Goal: Use online tool/utility: Utilize a website feature to perform a specific function

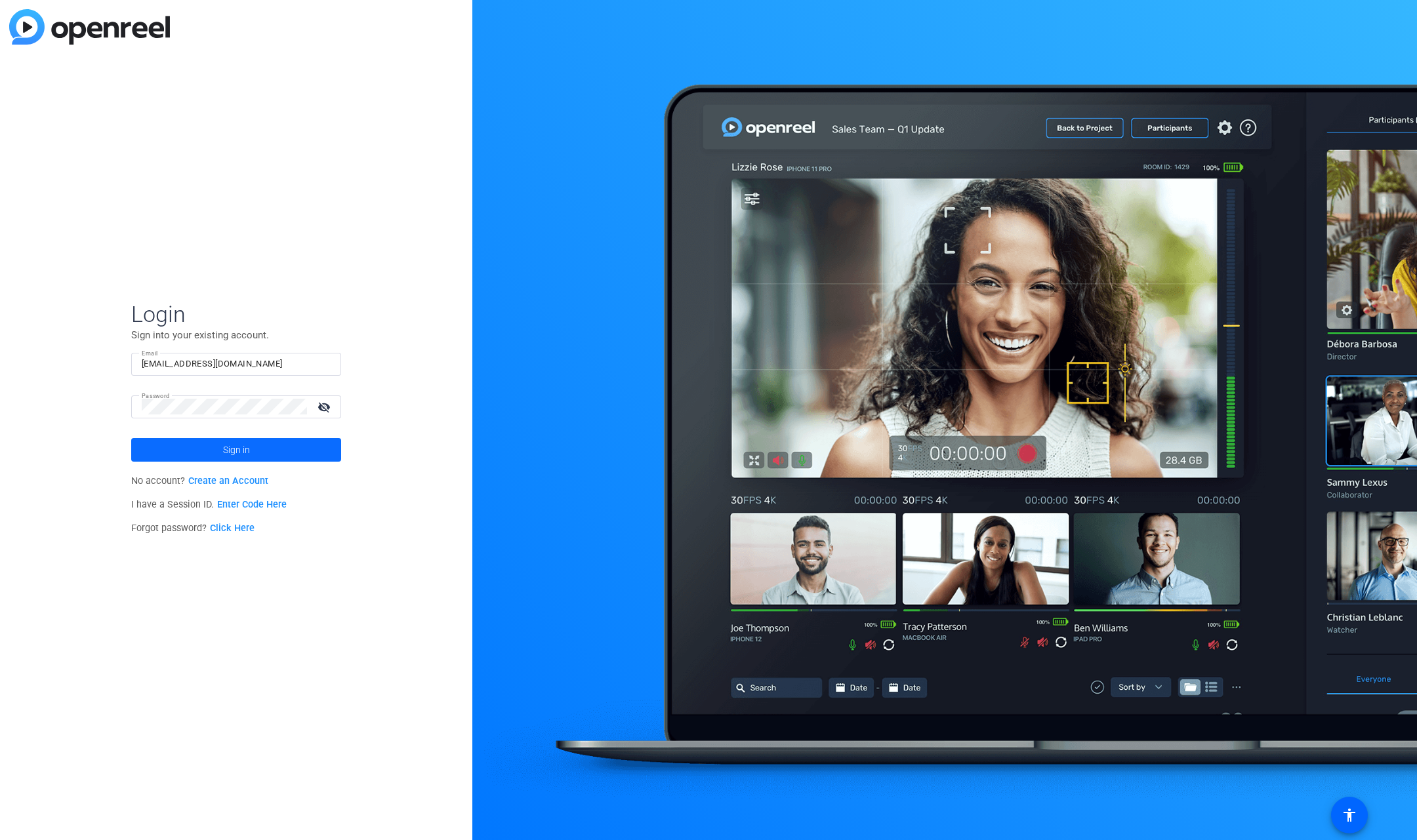
click at [259, 441] on span at bounding box center [236, 449] width 210 height 32
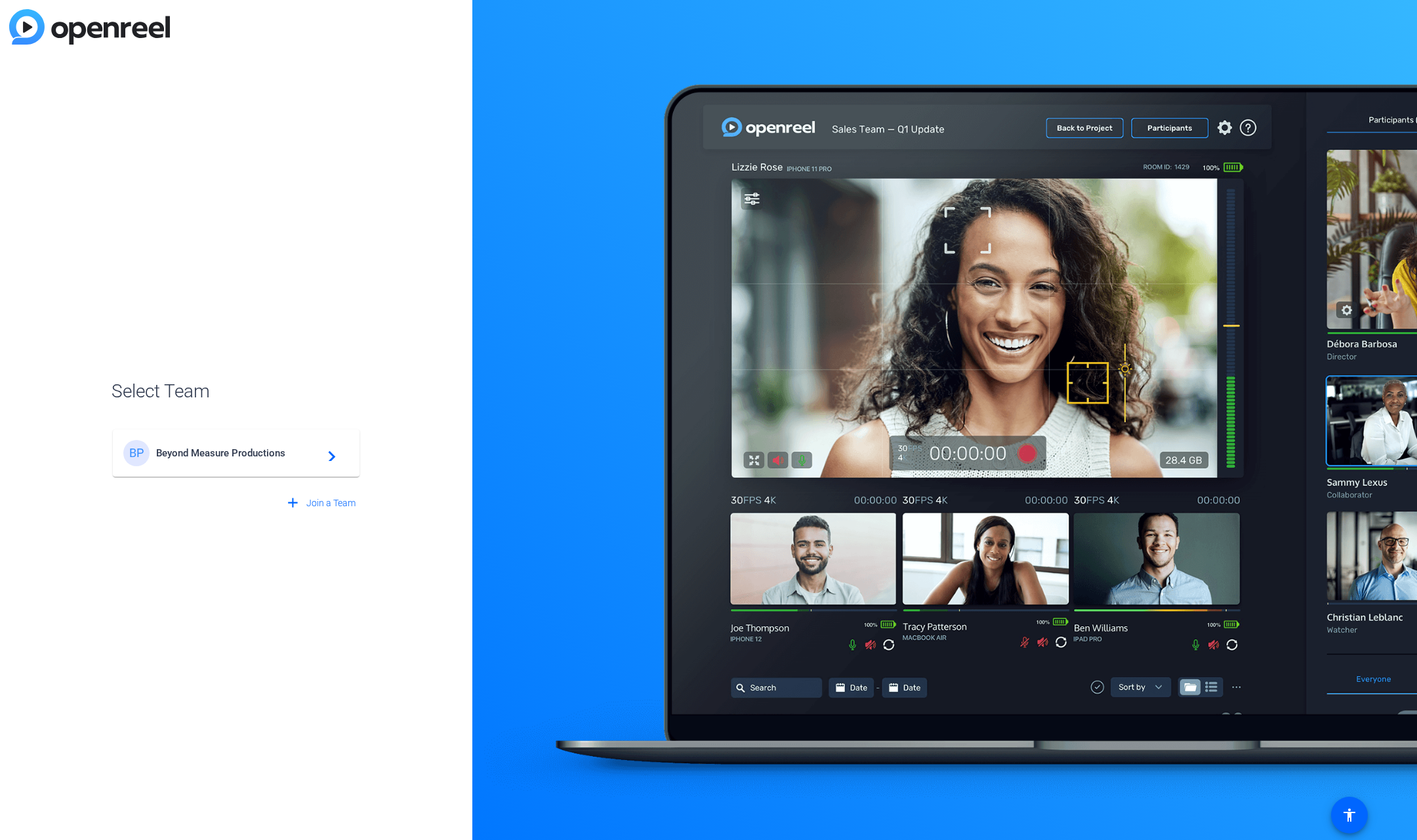
click at [256, 453] on span "Beyond Measure Productions" at bounding box center [238, 453] width 164 height 12
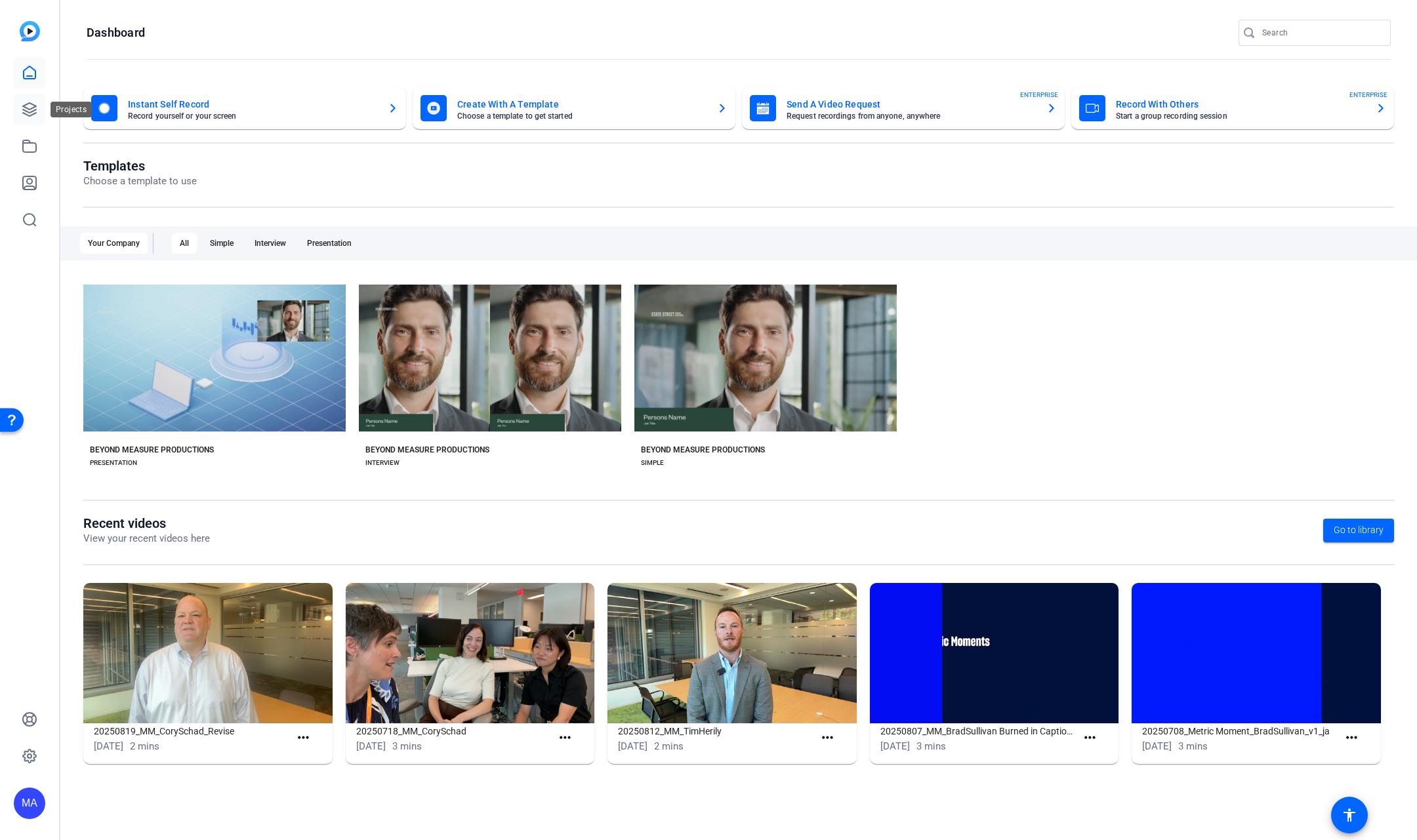
click at [35, 113] on icon at bounding box center [29, 109] width 13 height 13
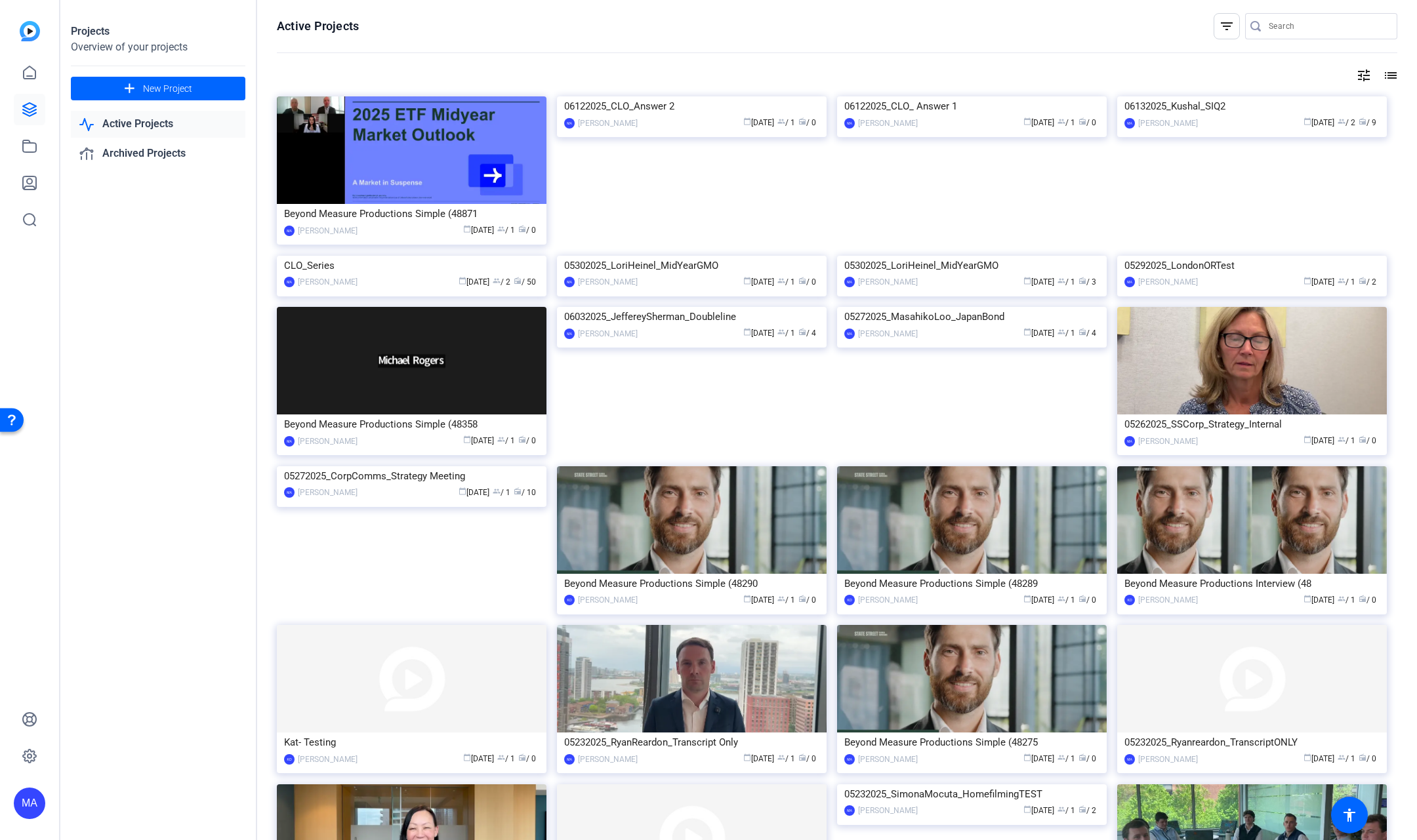
click at [1268, 23] on input "Search" at bounding box center [1327, 26] width 118 height 15
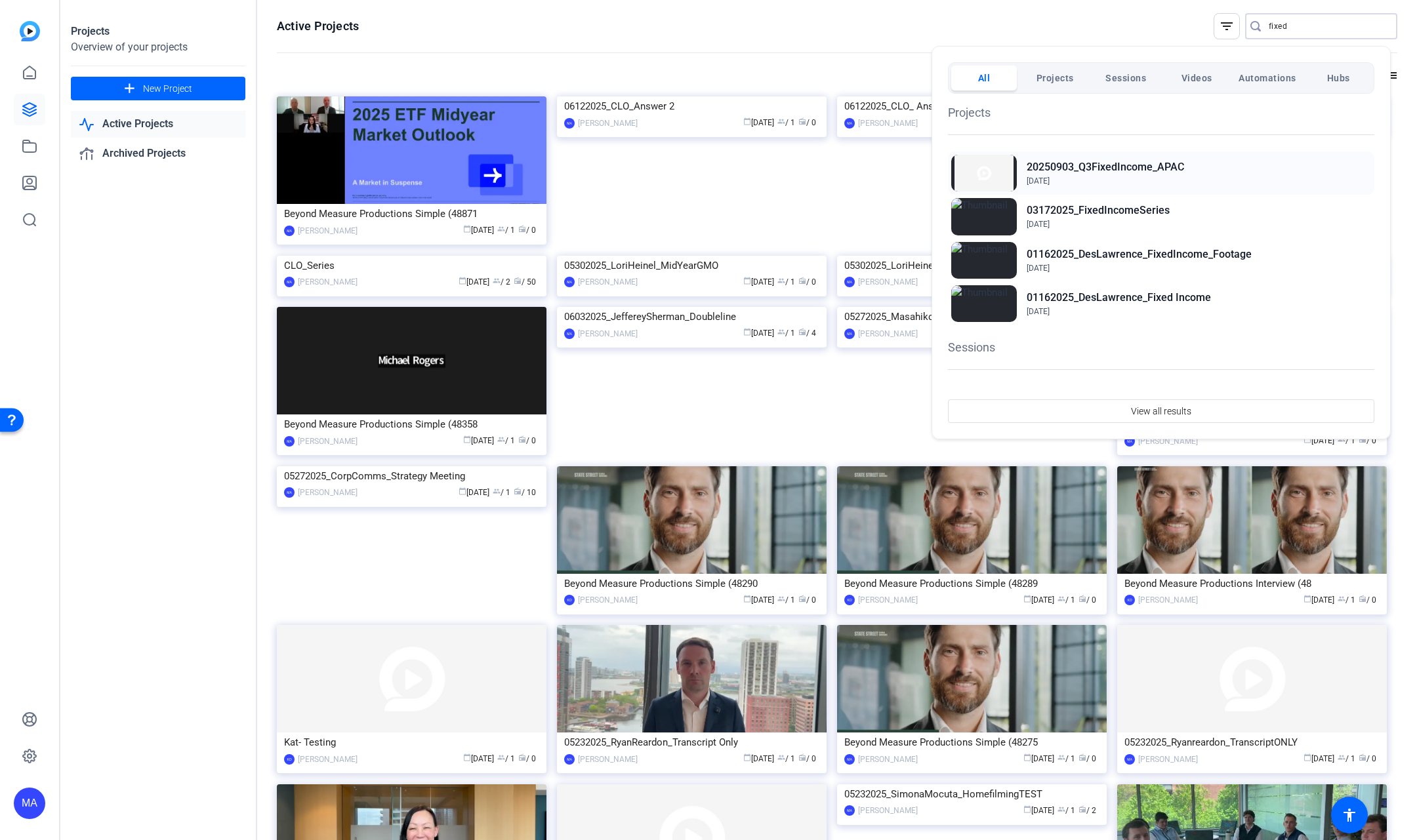
type input "fixed"
click at [1078, 169] on h2 "20250903_Q3FixedIncome_APAC" at bounding box center [1105, 166] width 158 height 15
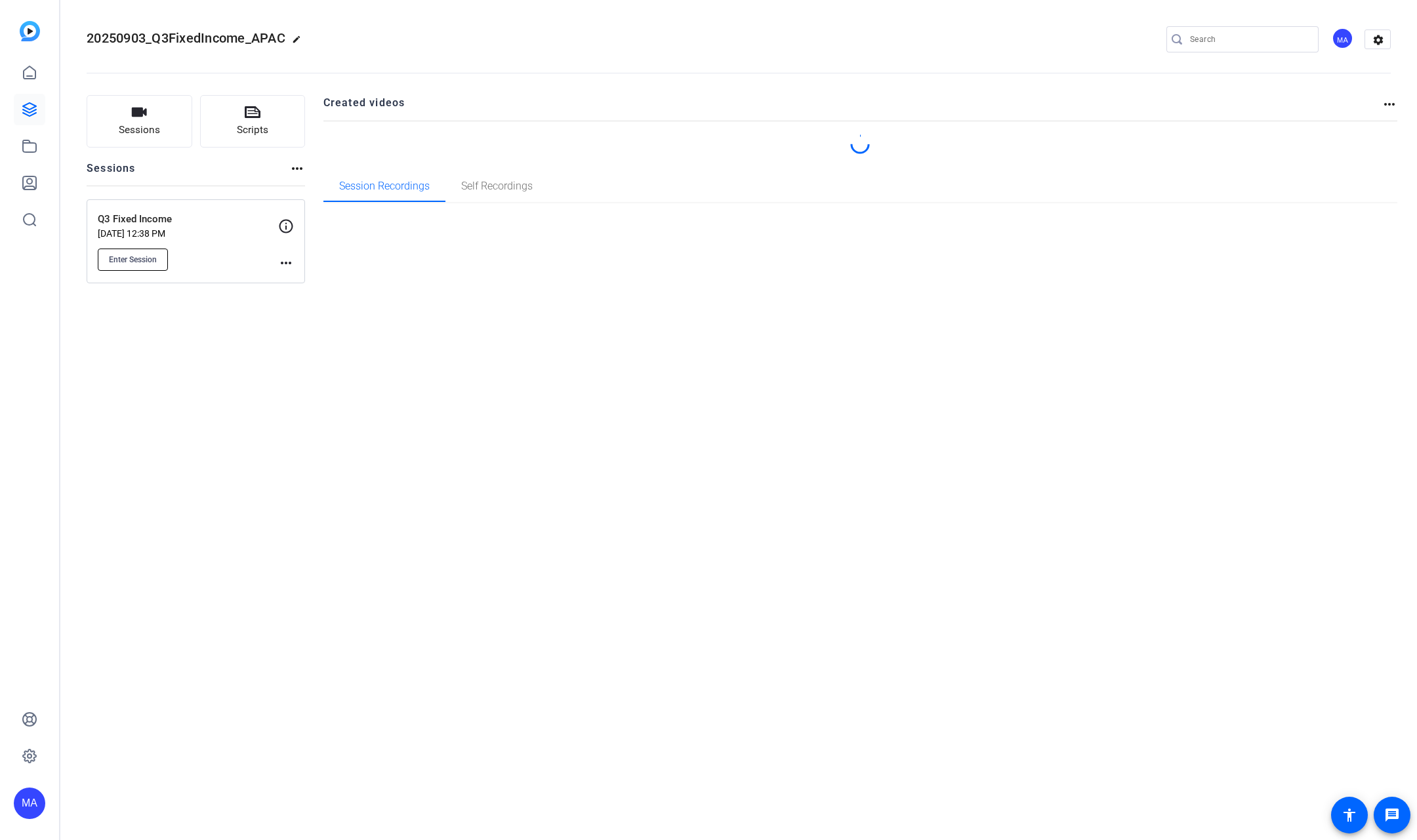
click at [149, 256] on span "Enter Session" at bounding box center [132, 259] width 48 height 10
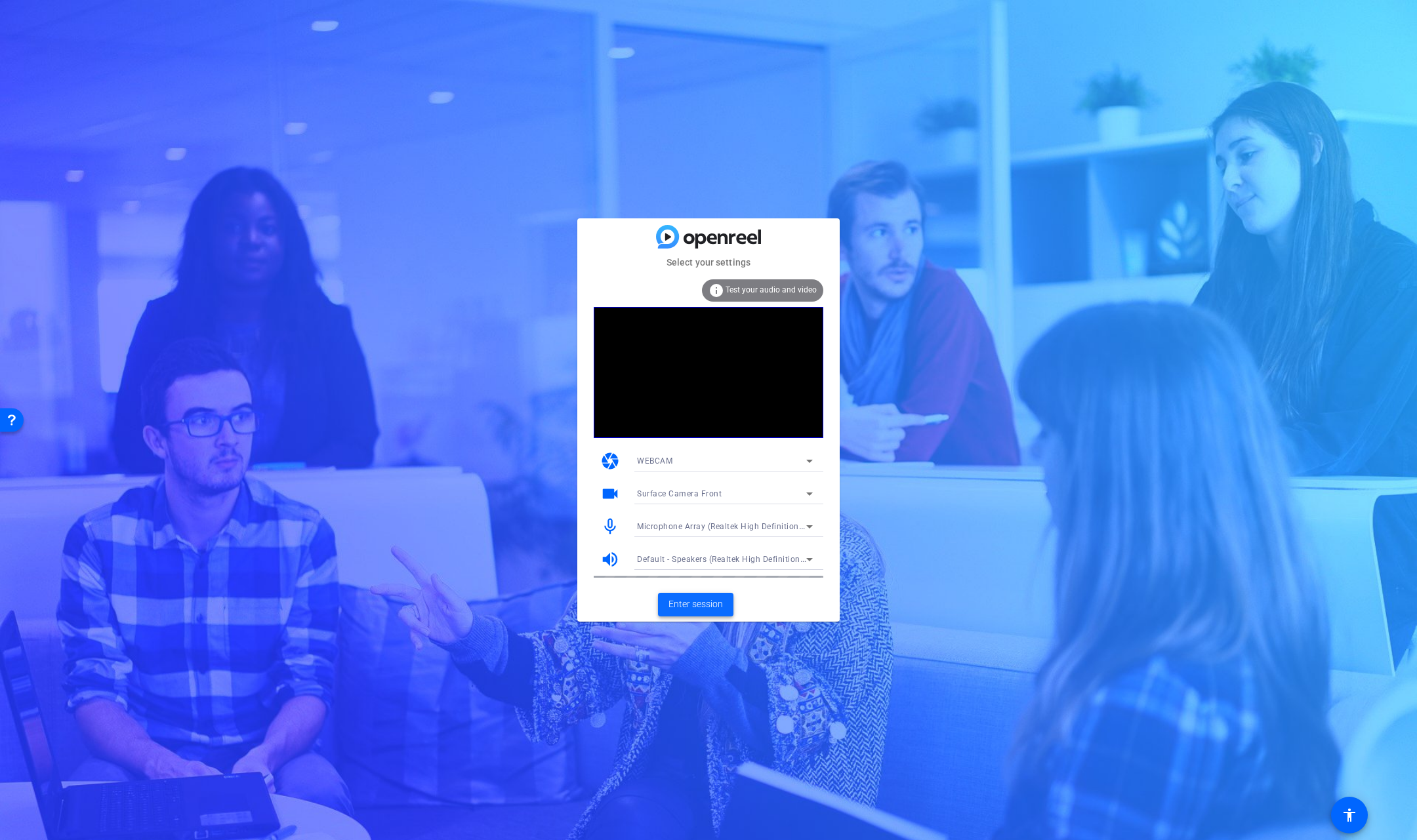
click at [703, 600] on span "Enter session" at bounding box center [695, 604] width 54 height 14
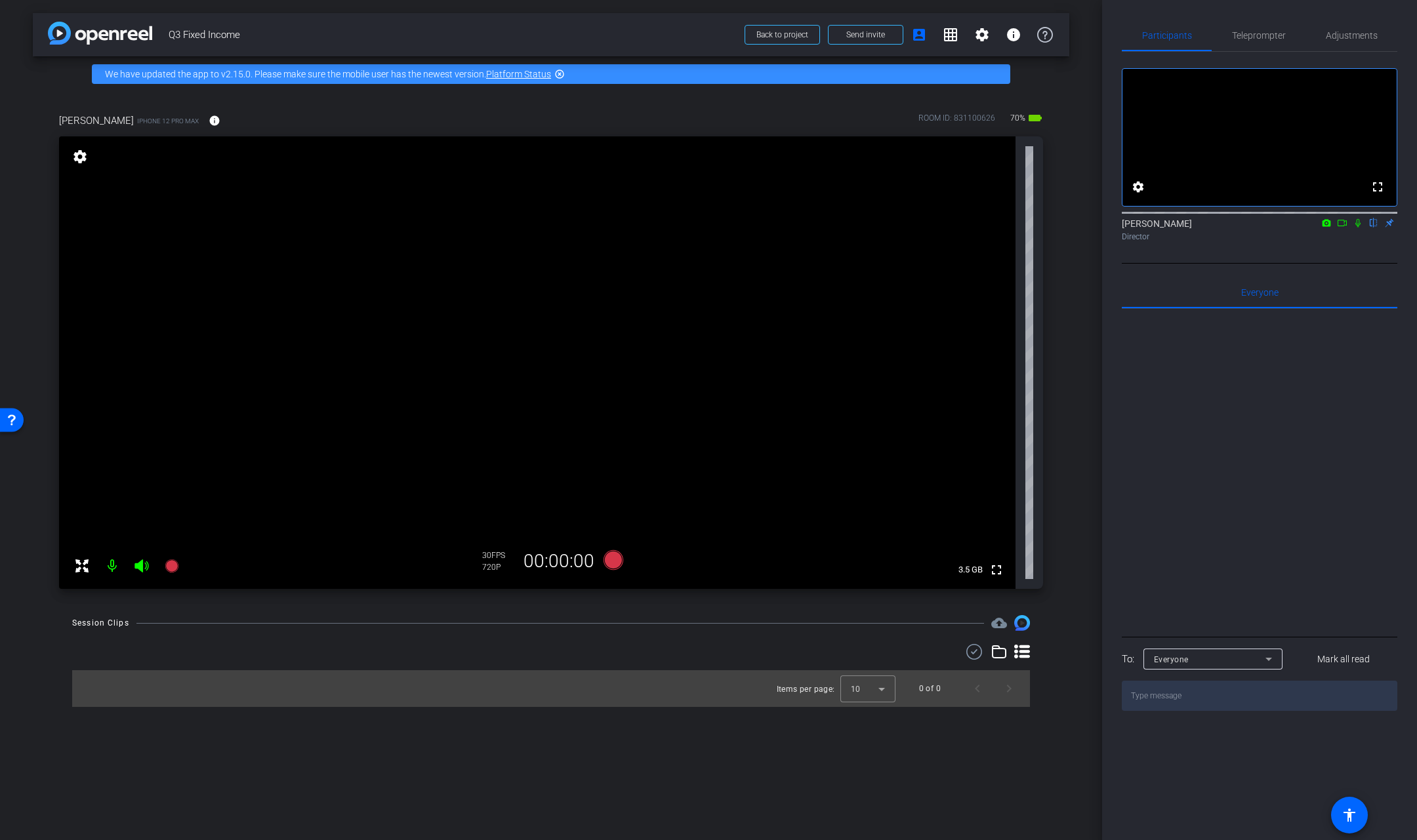
click at [1358, 228] on icon at bounding box center [1357, 222] width 11 height 9
click at [141, 565] on icon at bounding box center [141, 566] width 14 height 13
click at [1343, 228] on icon at bounding box center [1342, 222] width 11 height 9
click at [1369, 228] on icon at bounding box center [1373, 222] width 11 height 9
click at [143, 563] on icon at bounding box center [141, 566] width 14 height 13
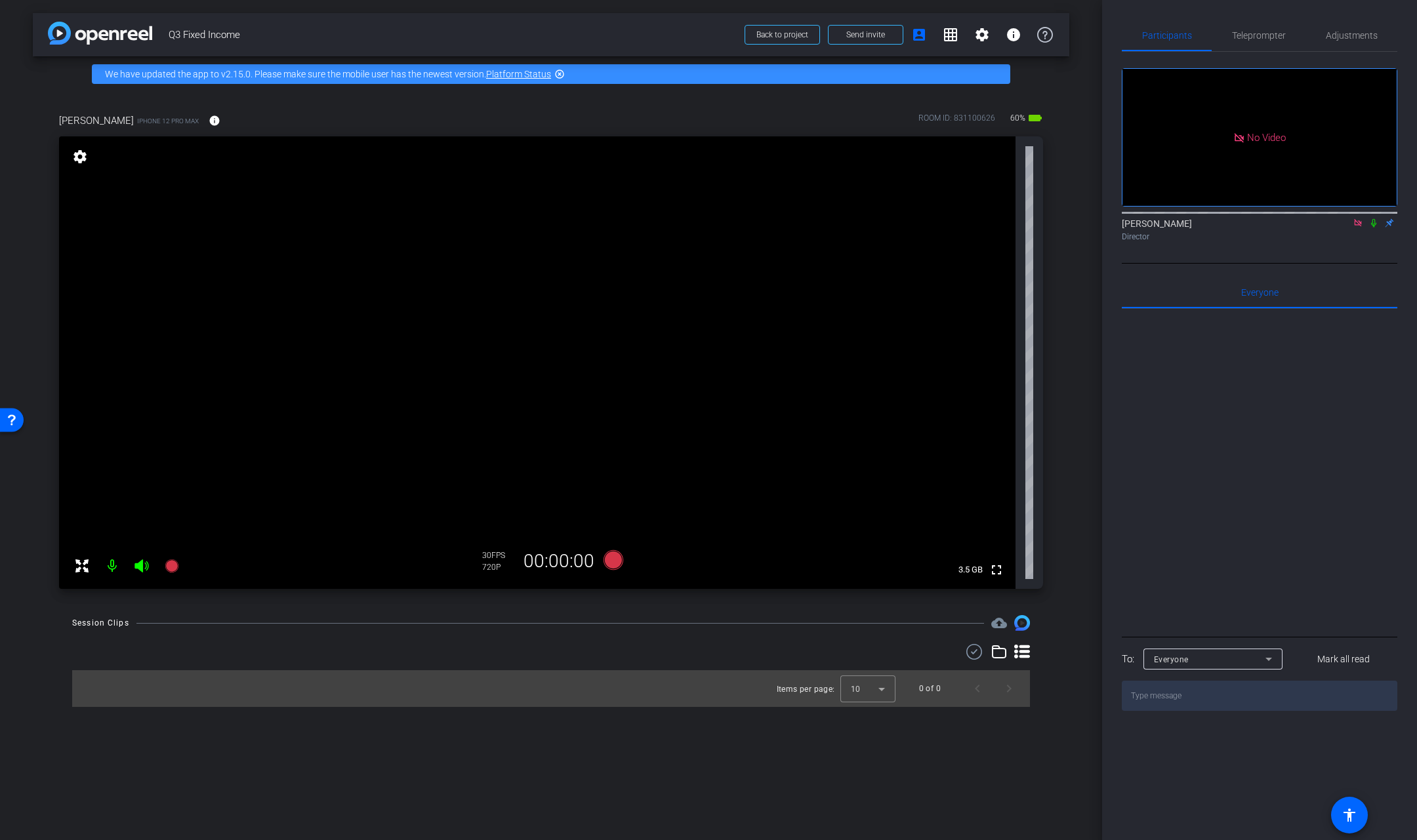
click at [142, 570] on icon at bounding box center [141, 566] width 14 height 13
click at [130, 569] on mat-icon at bounding box center [141, 565] width 26 height 26
click at [141, 569] on icon at bounding box center [141, 566] width 14 height 13
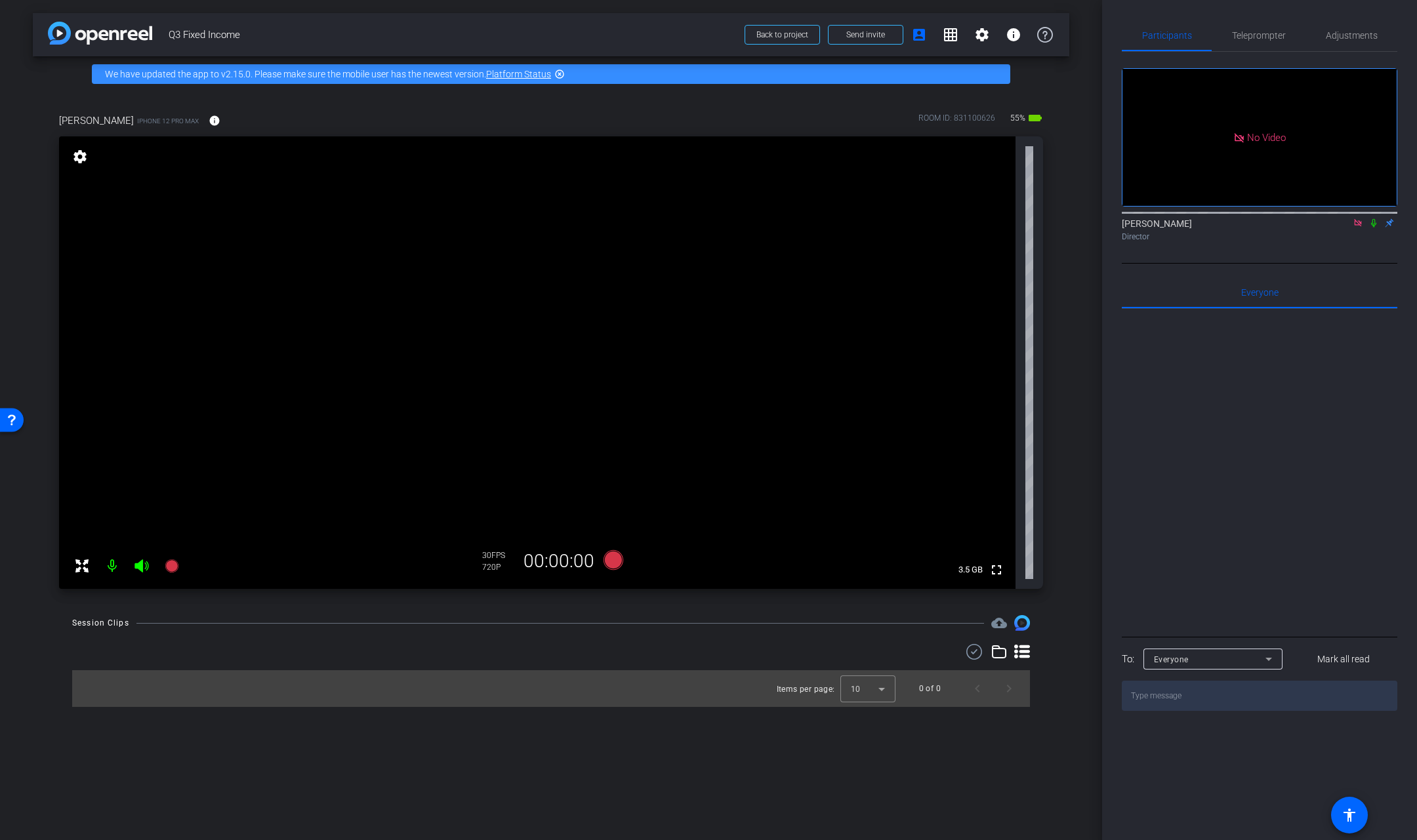
click at [138, 564] on icon at bounding box center [141, 566] width 14 height 13
click at [143, 565] on icon at bounding box center [141, 566] width 14 height 13
click at [141, 563] on icon at bounding box center [141, 566] width 14 height 13
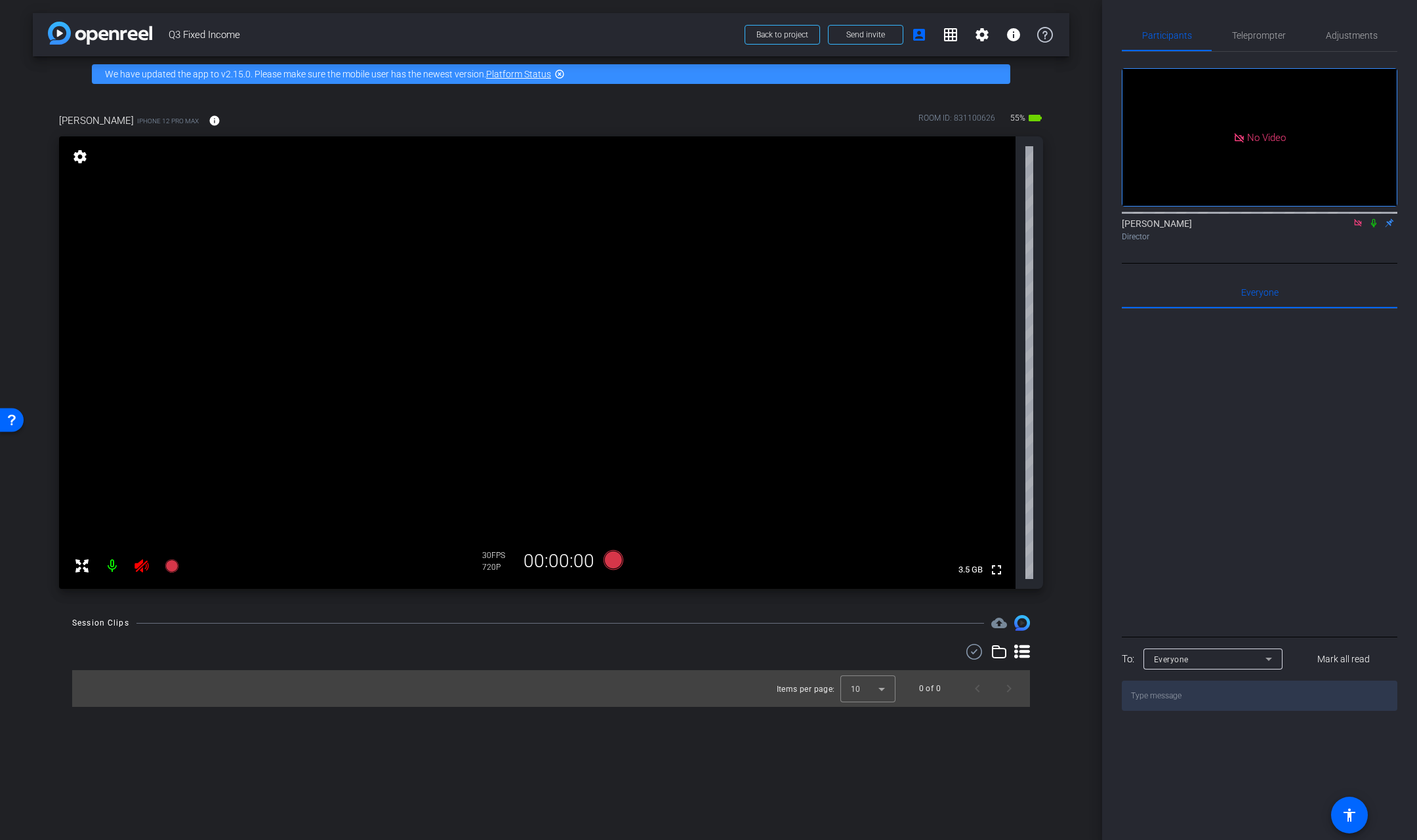
click at [141, 563] on icon at bounding box center [141, 566] width 14 height 13
click at [139, 563] on icon at bounding box center [141, 566] width 14 height 13
click at [72, 232] on video at bounding box center [537, 363] width 957 height 452
click at [145, 563] on icon at bounding box center [141, 566] width 14 height 13
click at [1357, 228] on icon at bounding box center [1357, 222] width 11 height 9
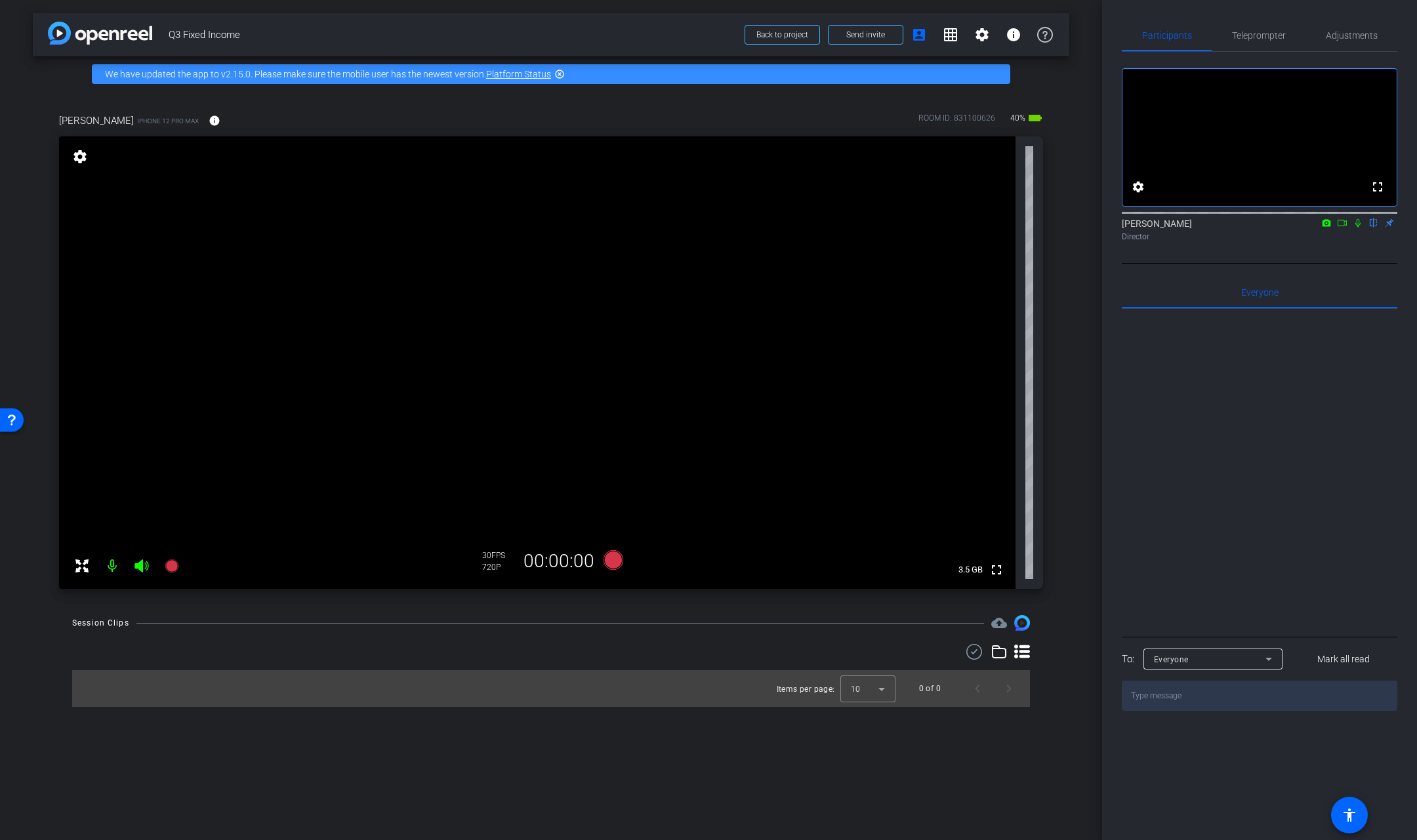
drag, startPoint x: 799, startPoint y: 128, endPoint x: 759, endPoint y: 112, distance: 43.1
click at [759, 112] on div "[PERSON_NAME] D iPhone 12 Pro Max info ROOM ID: 831100626 40% battery_std" at bounding box center [551, 120] width 984 height 32
